Goal: Find specific page/section: Find specific page/section

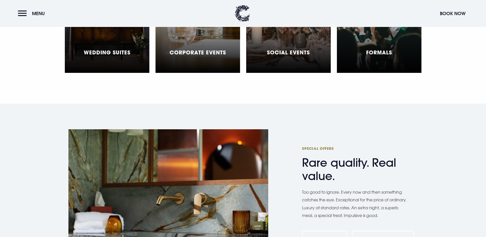
scroll to position [1716, 0]
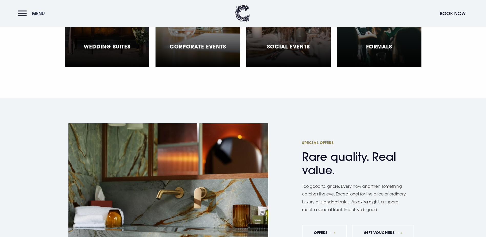
click at [23, 12] on button "Menu" at bounding box center [32, 13] width 29 height 11
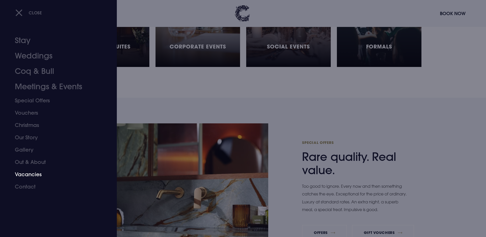
click at [31, 175] on link "Vacancies" at bounding box center [55, 174] width 81 height 12
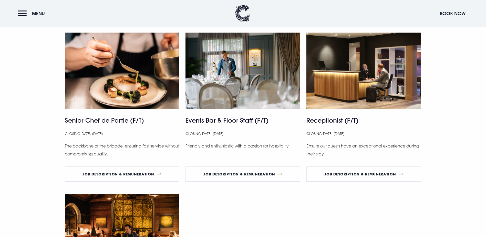
scroll to position [299, 0]
